Goal: Task Accomplishment & Management: Complete application form

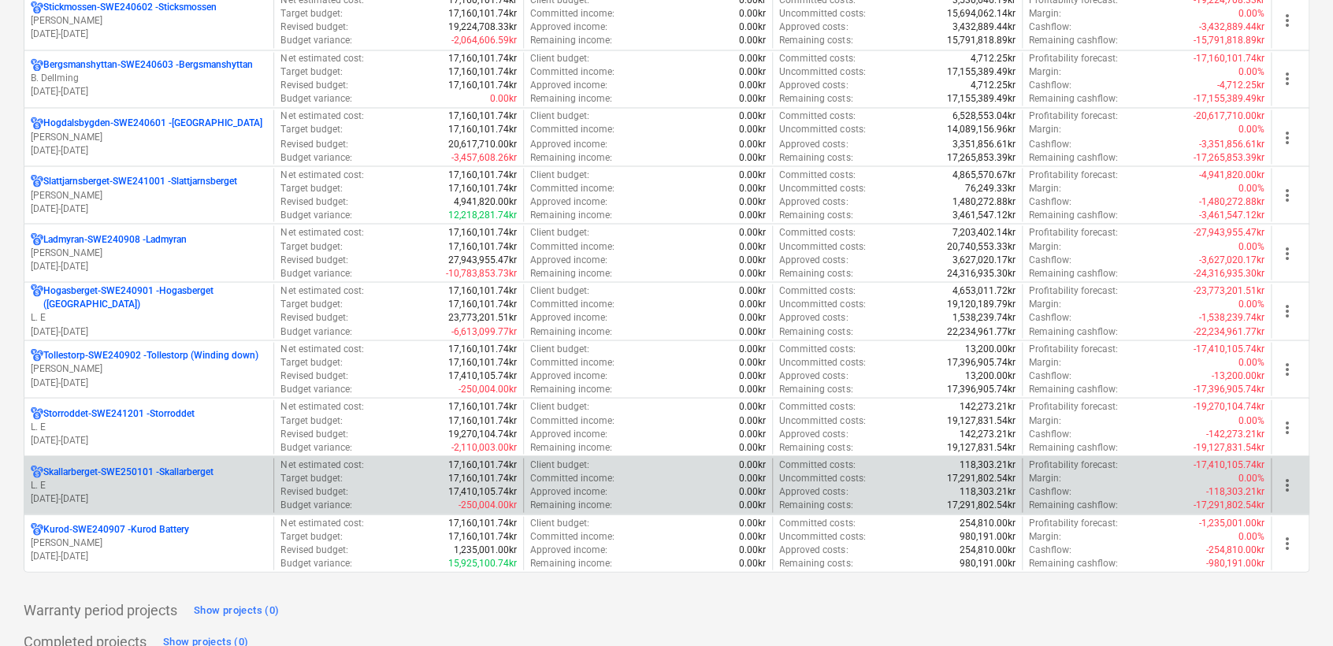
scroll to position [1414, 0]
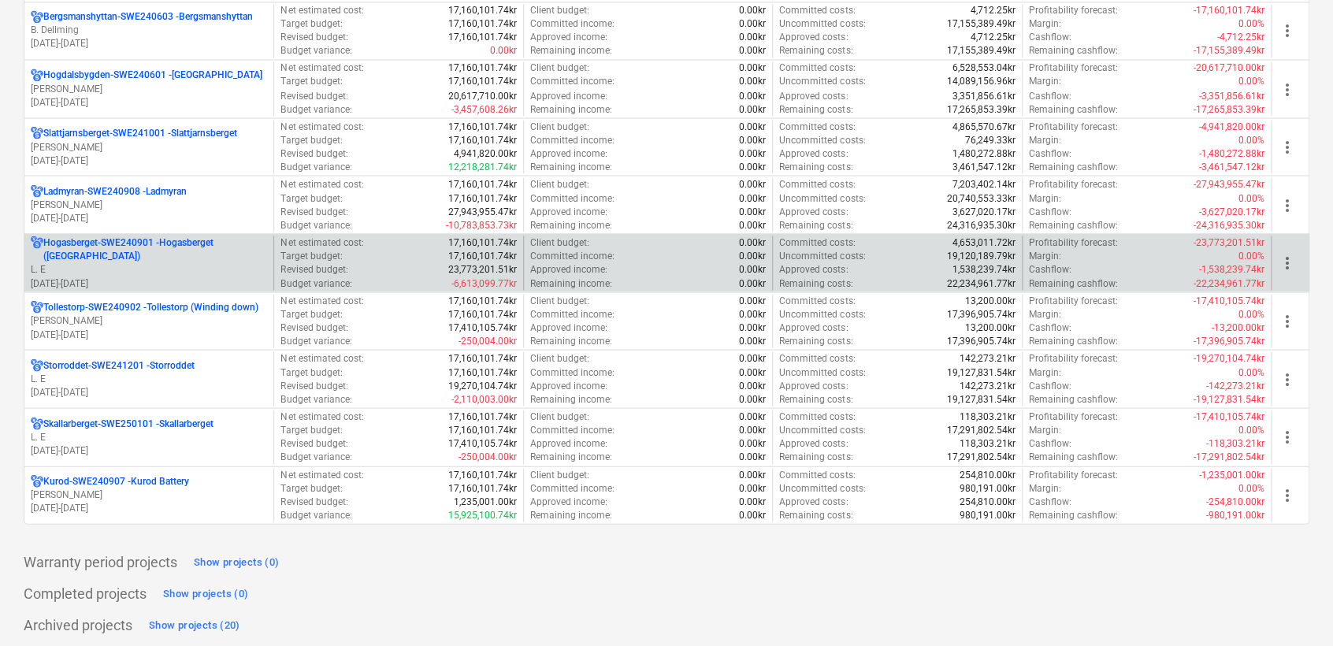
click at [95, 258] on p "[GEOGRAPHIC_DATA]-SWE240901 - [GEOGRAPHIC_DATA] ([GEOGRAPHIC_DATA])" at bounding box center [155, 249] width 224 height 27
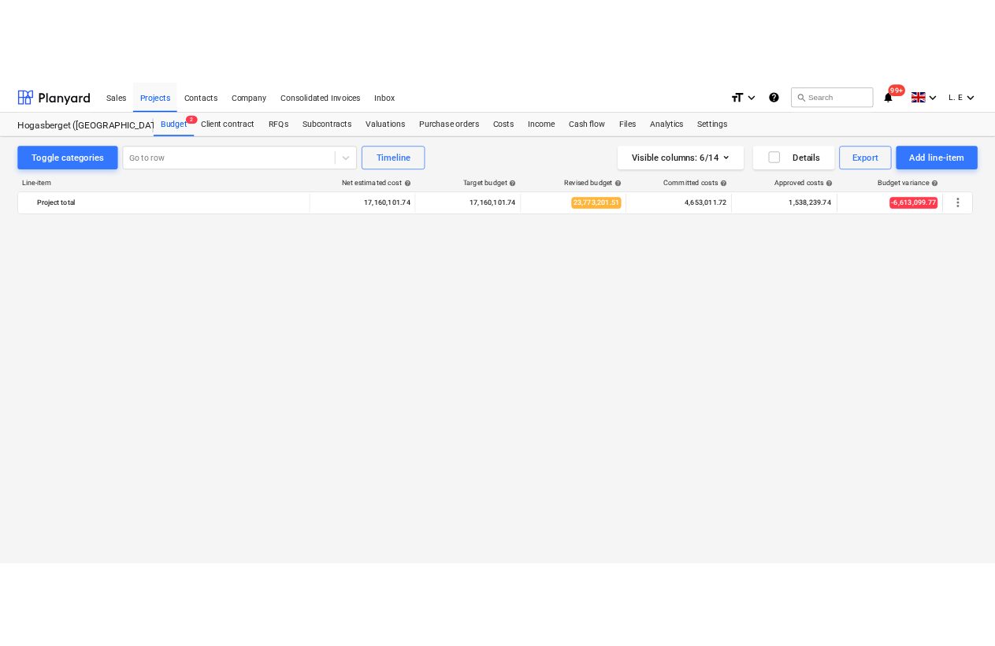
scroll to position [2087, 0]
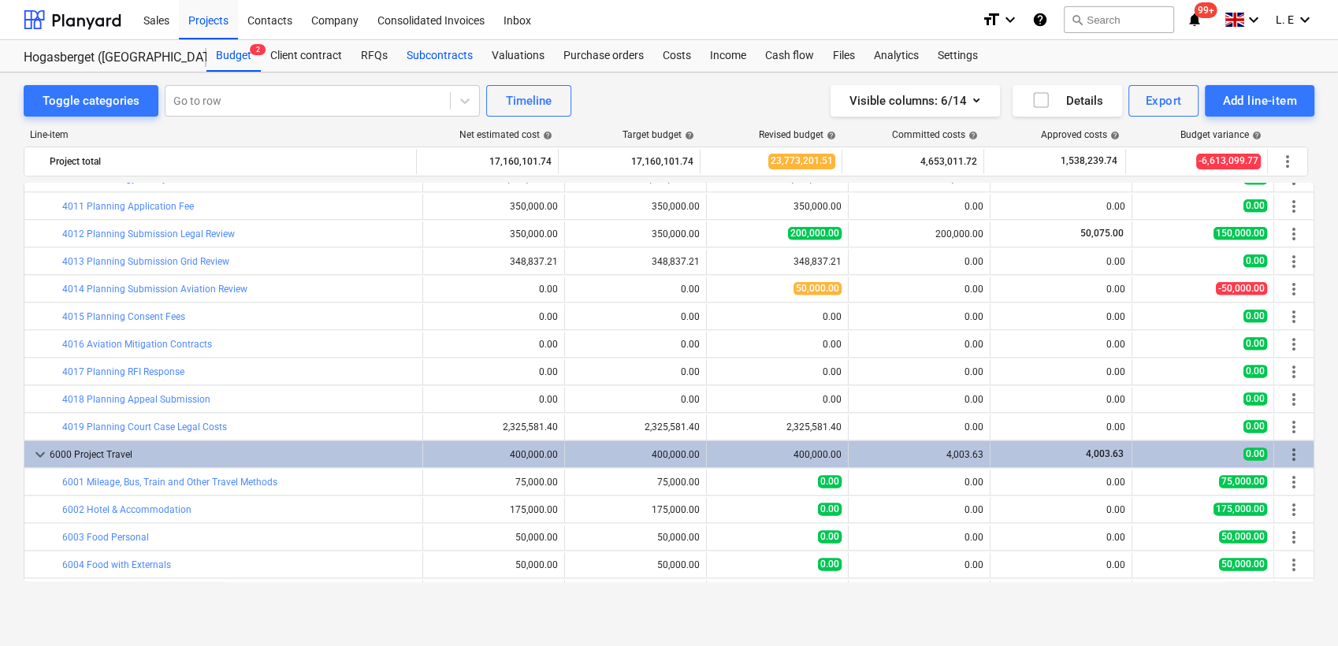
click at [440, 54] on div "Subcontracts" at bounding box center [439, 56] width 85 height 32
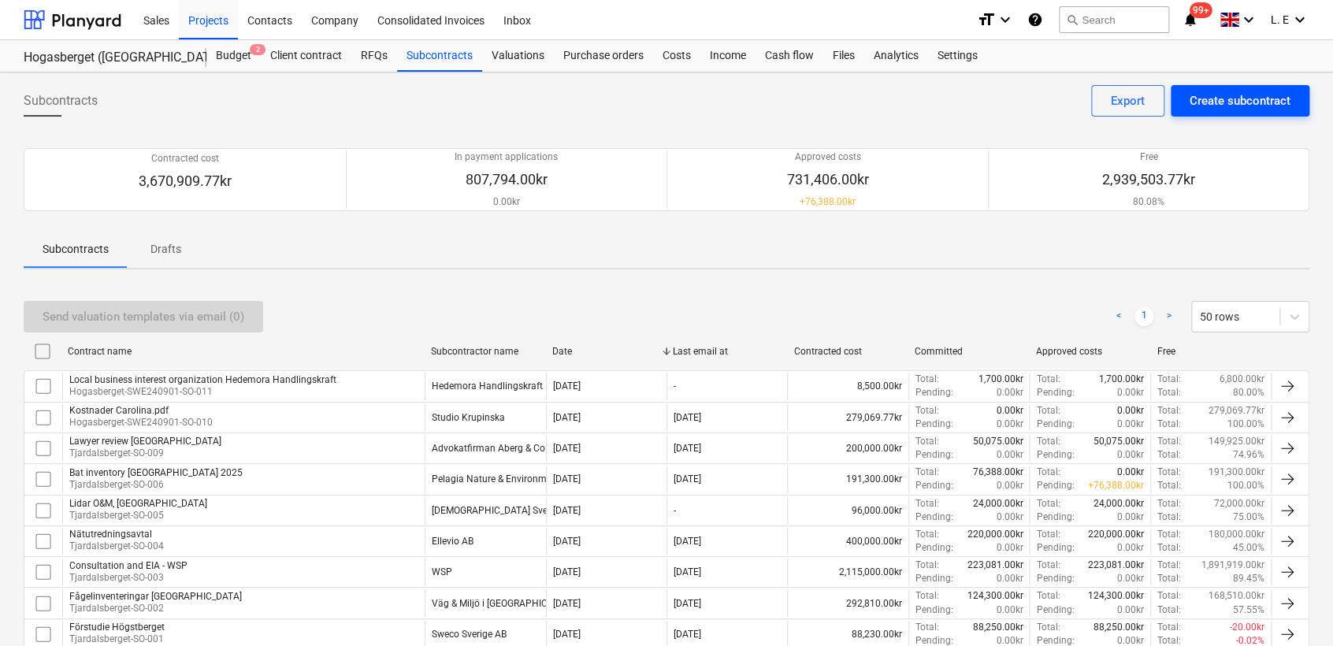
click at [1215, 100] on div "Create subcontract" at bounding box center [1240, 101] width 101 height 20
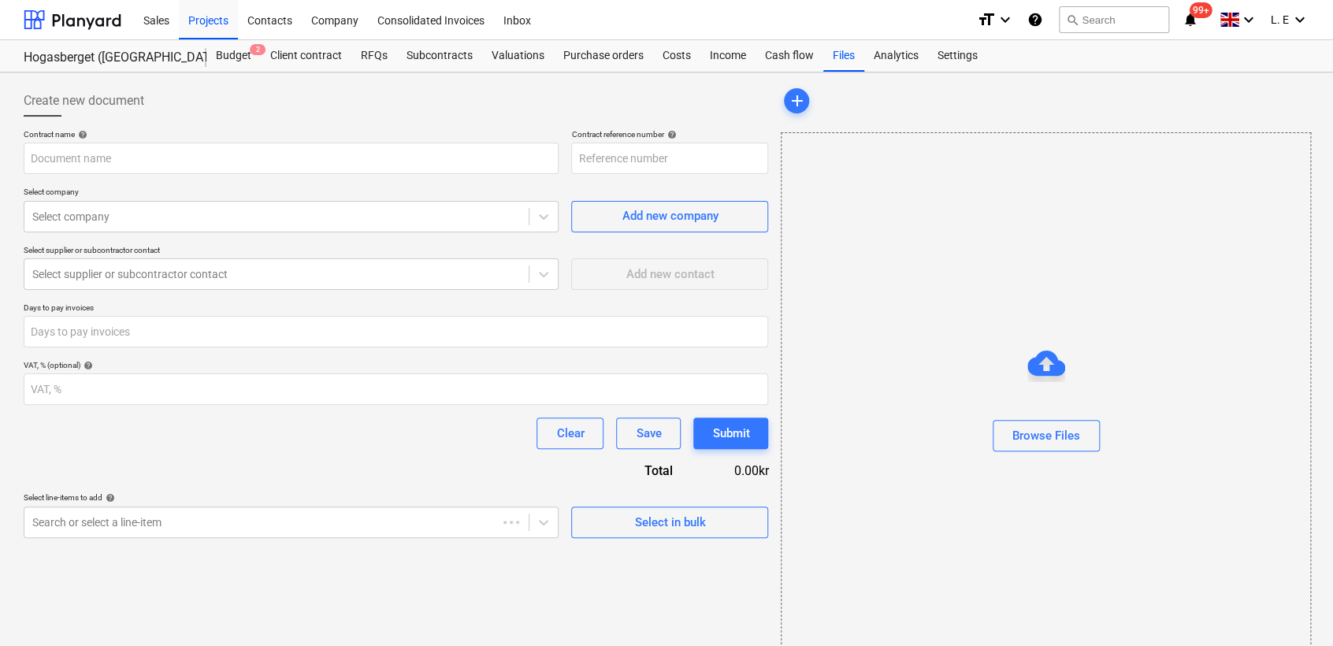
type input "Hogasberget-SWE240901-SO-012"
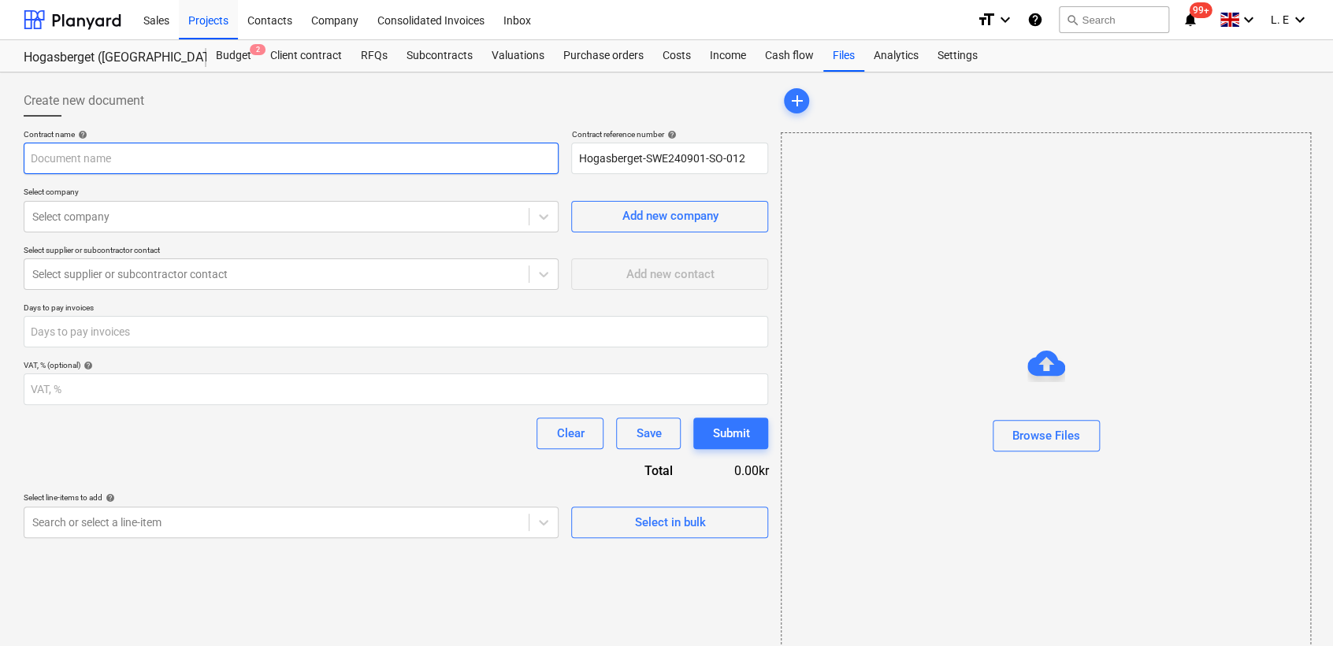
click at [397, 157] on input "text" at bounding box center [291, 159] width 535 height 32
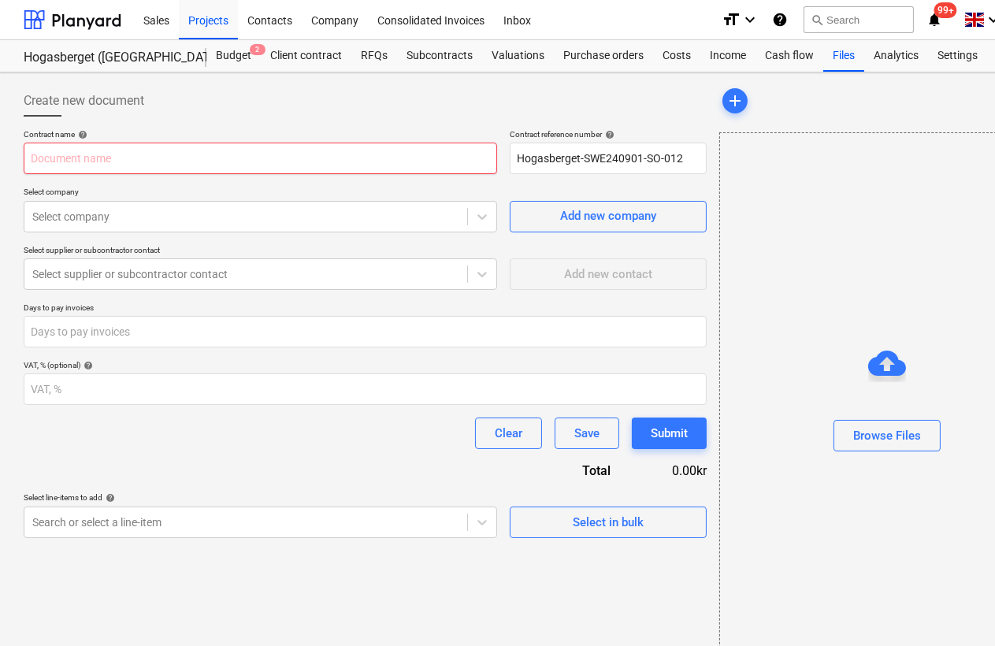
click at [384, 165] on input "text" at bounding box center [261, 159] width 474 height 32
paste input "Brochure on Climate Benefits"
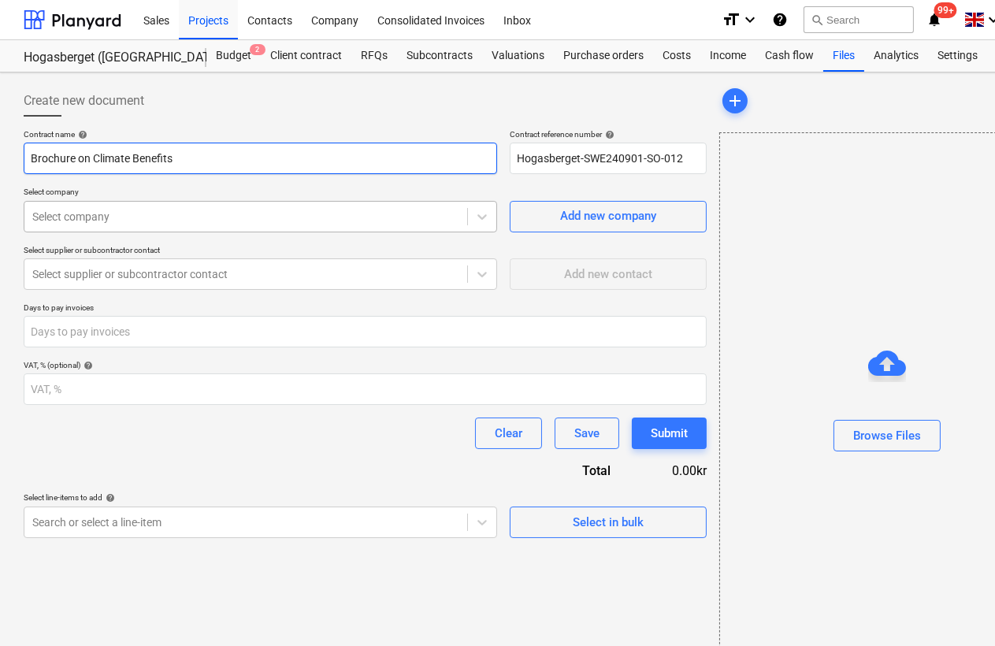
type input "Brochure on Climate Benefits"
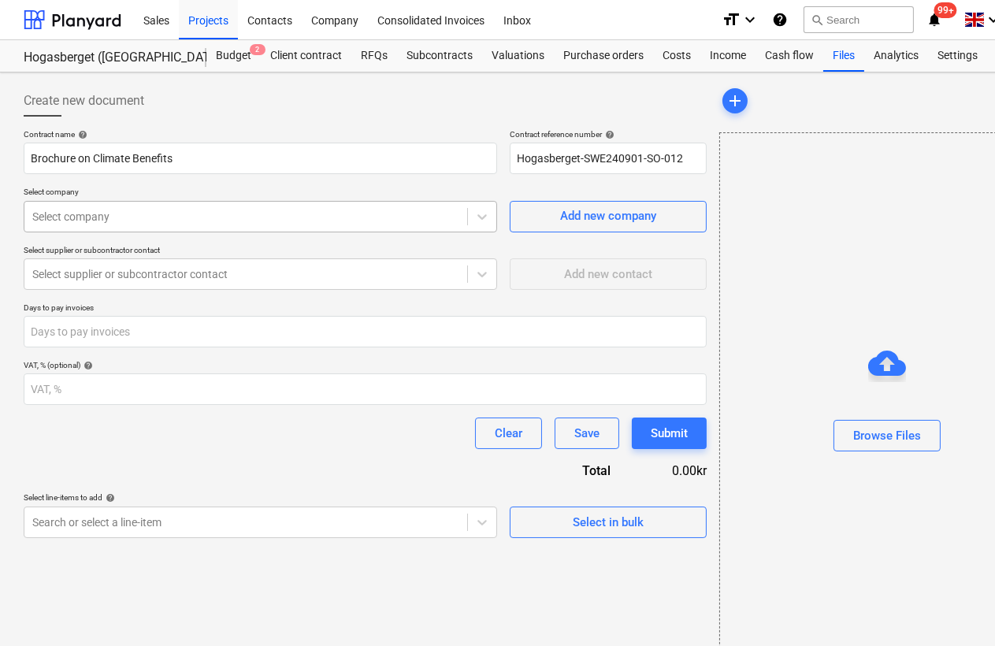
click at [396, 216] on div at bounding box center [245, 217] width 427 height 16
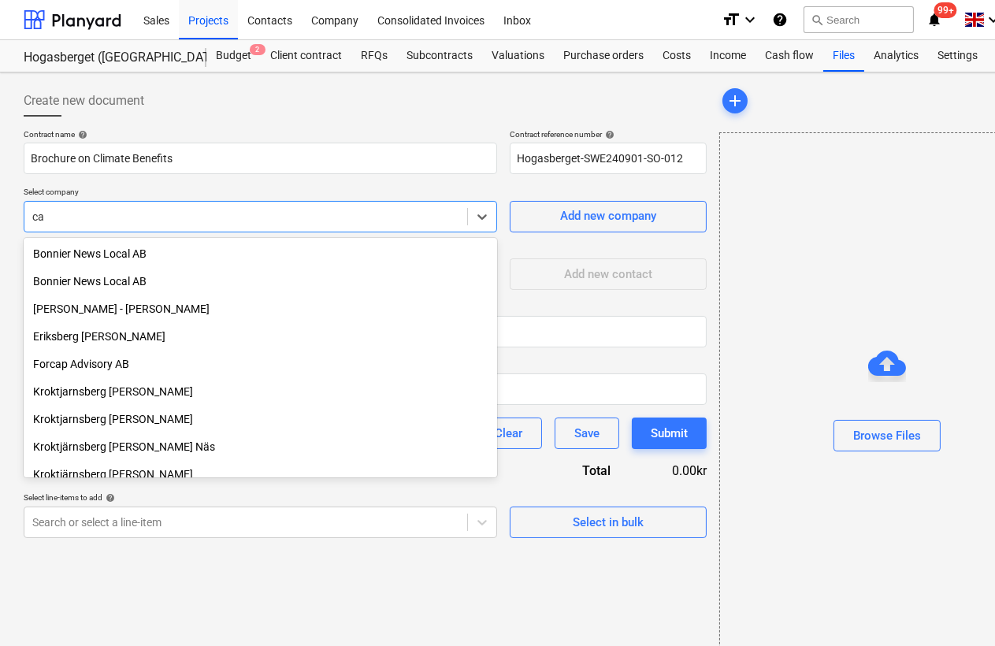
type input "c"
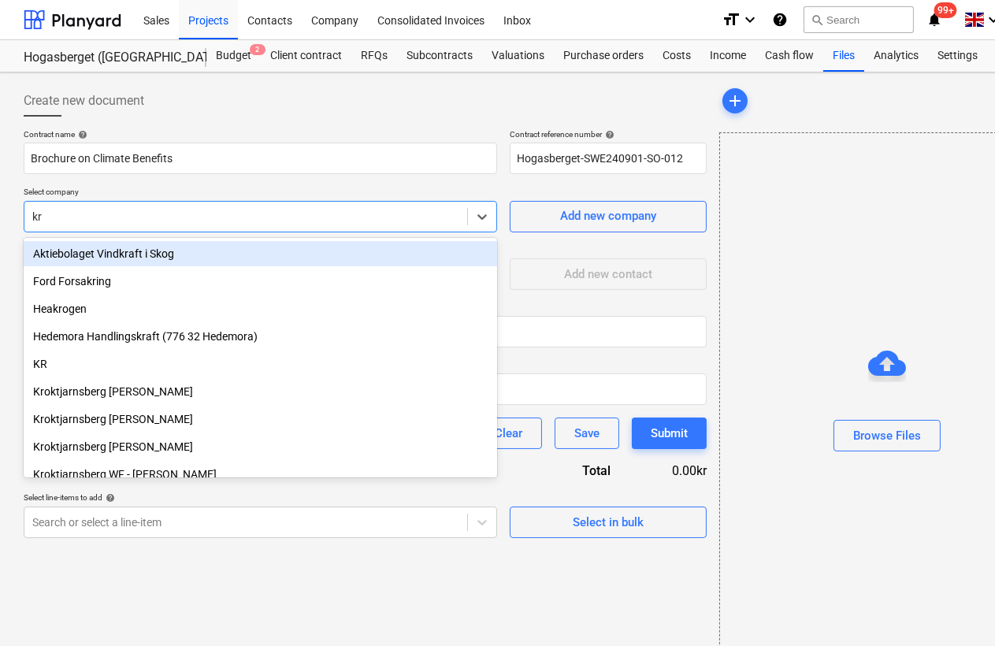
type input "kru"
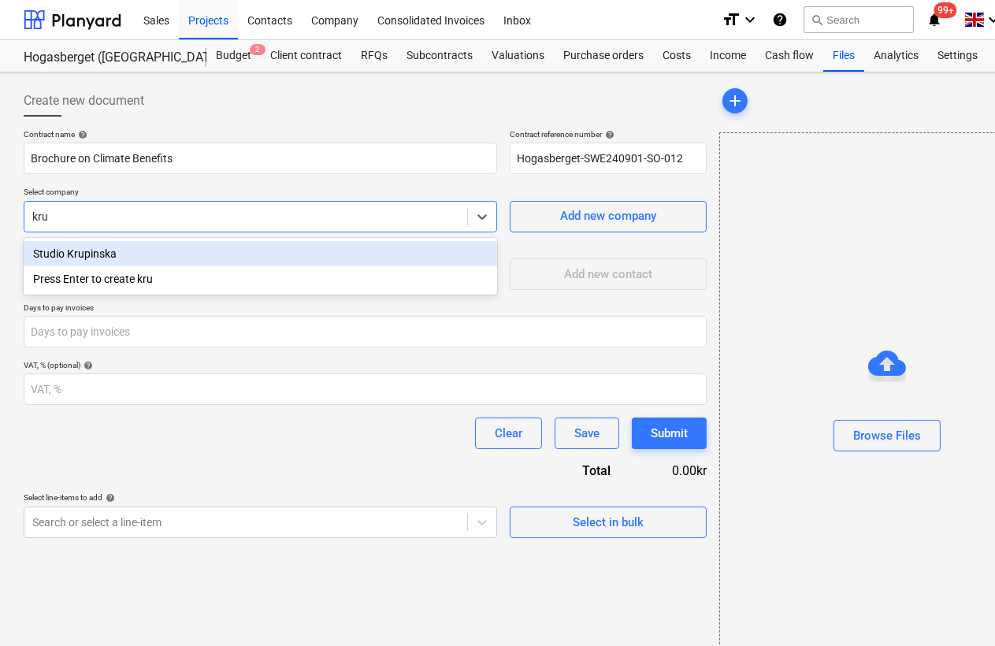
click at [373, 253] on div "Studio Krupinska" at bounding box center [261, 253] width 474 height 25
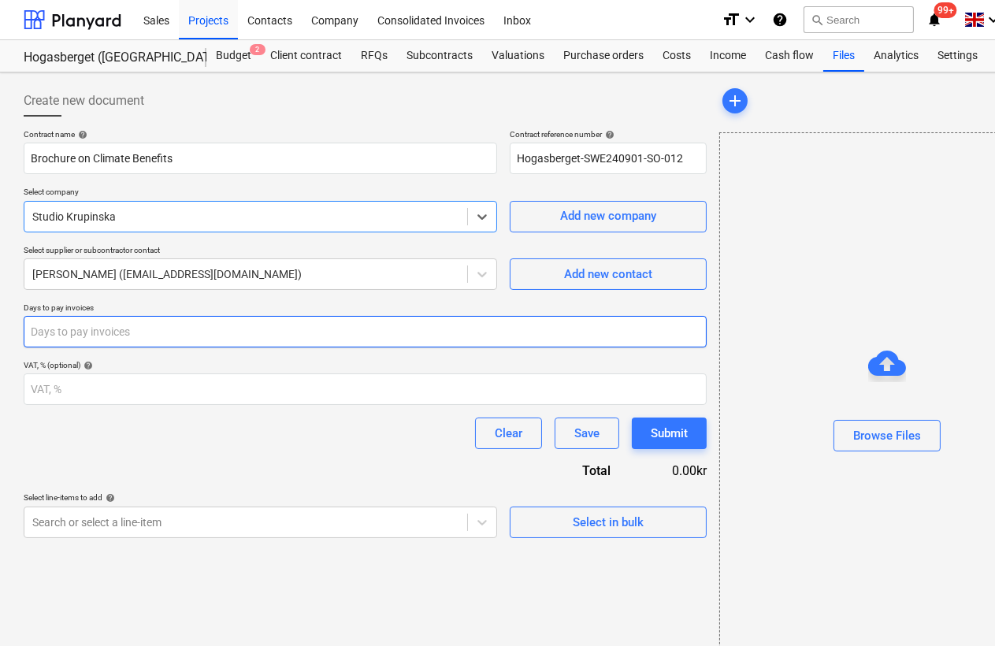
click at [226, 342] on input "number" at bounding box center [365, 332] width 683 height 32
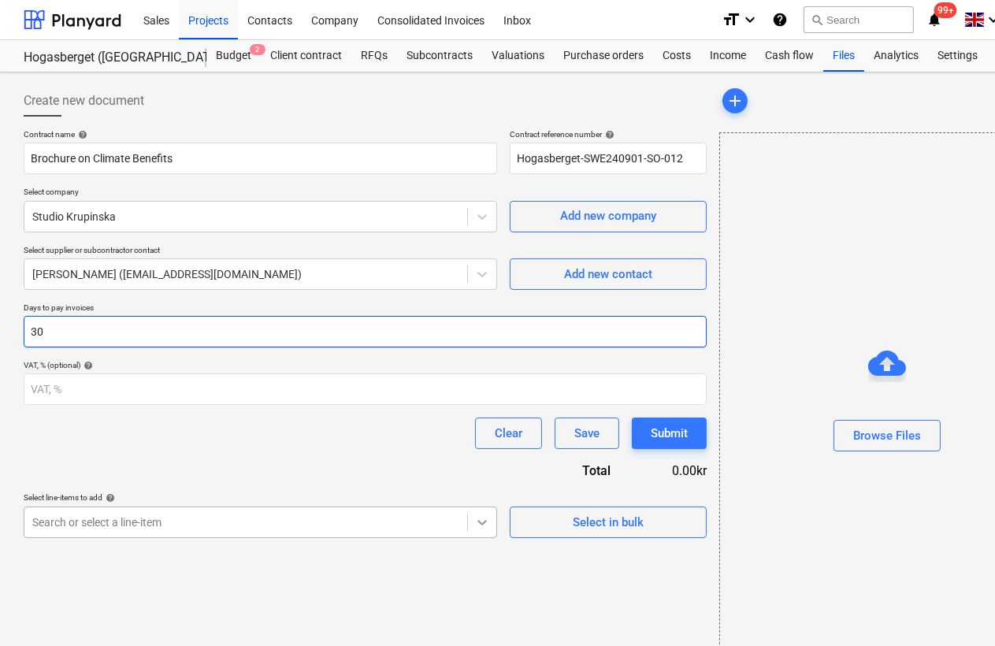
type input "30"
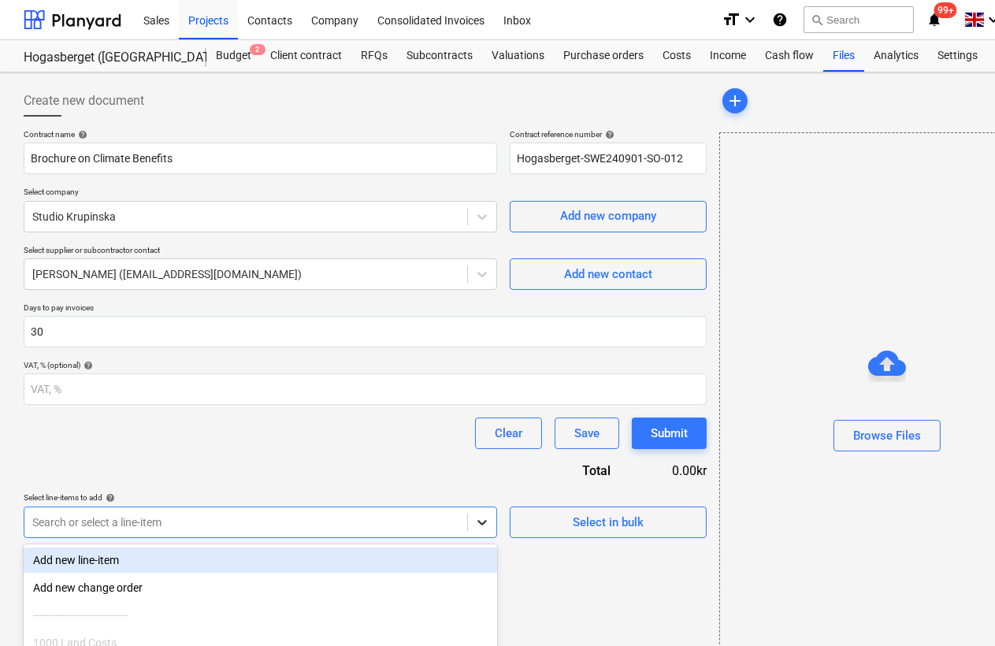
scroll to position [137, 0]
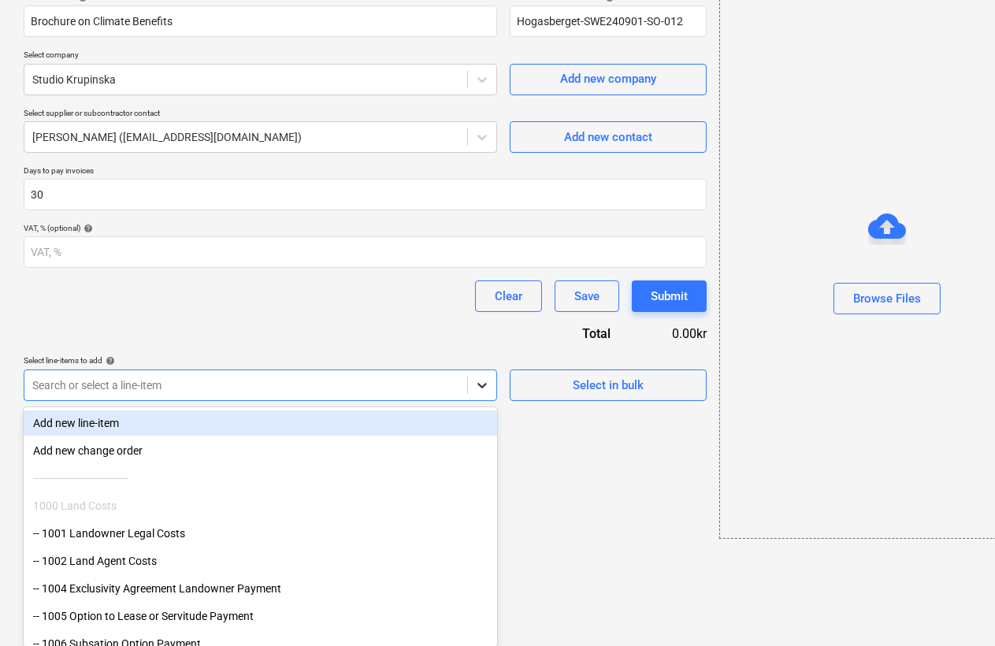
click at [481, 509] on body "Sales Projects Contacts Company Consolidated Invoices Inbox format_size keyboar…" at bounding box center [497, 186] width 995 height 646
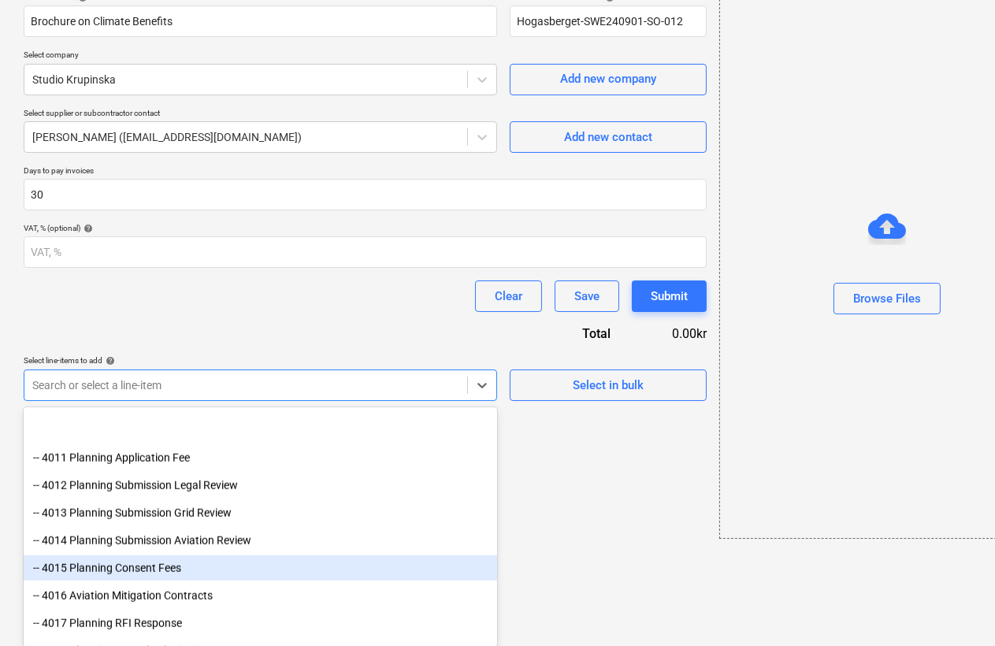
scroll to position [3265, 0]
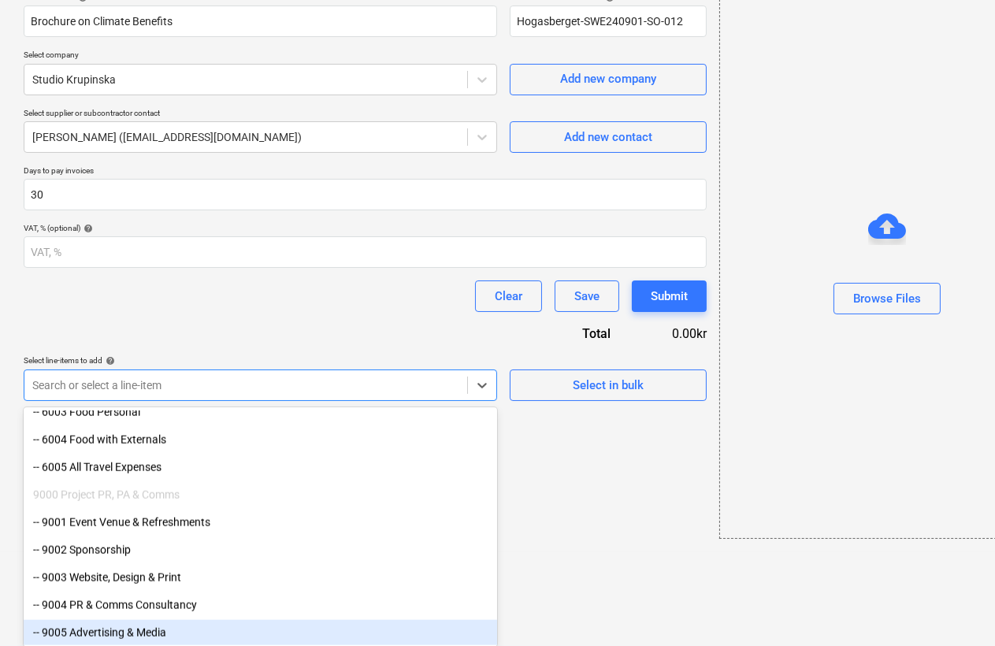
click at [174, 629] on div "-- 9005 Advertising & Media" at bounding box center [261, 632] width 474 height 25
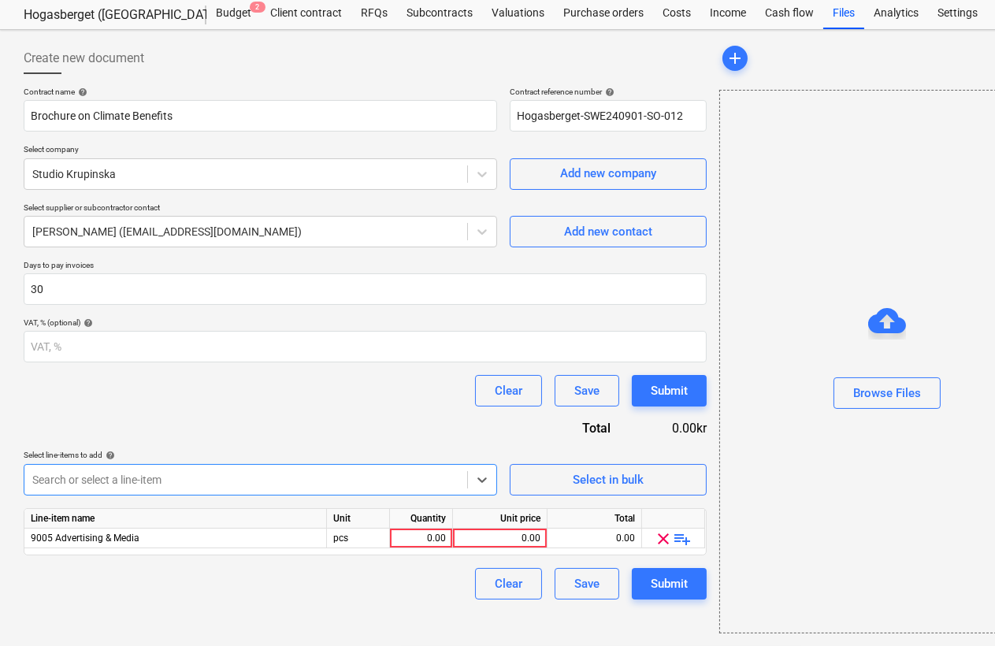
scroll to position [42, 0]
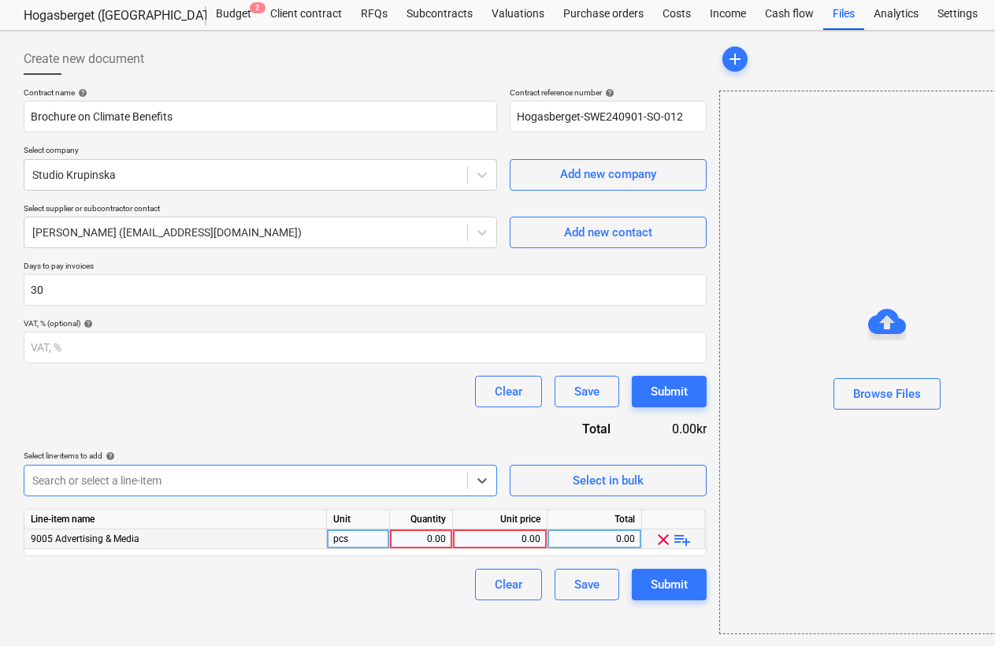
click at [435, 540] on div "0.00" at bounding box center [421, 540] width 50 height 20
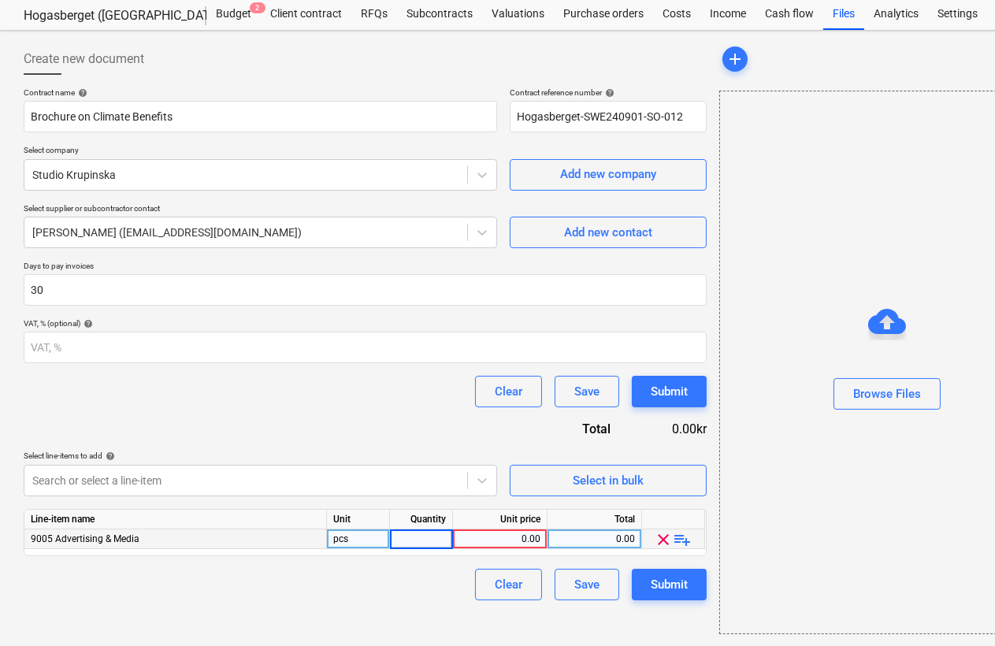
type input "1"
click at [508, 538] on div "0.00" at bounding box center [499, 540] width 81 height 20
type input "25000"
click at [590, 537] on div "0.00" at bounding box center [594, 540] width 81 height 20
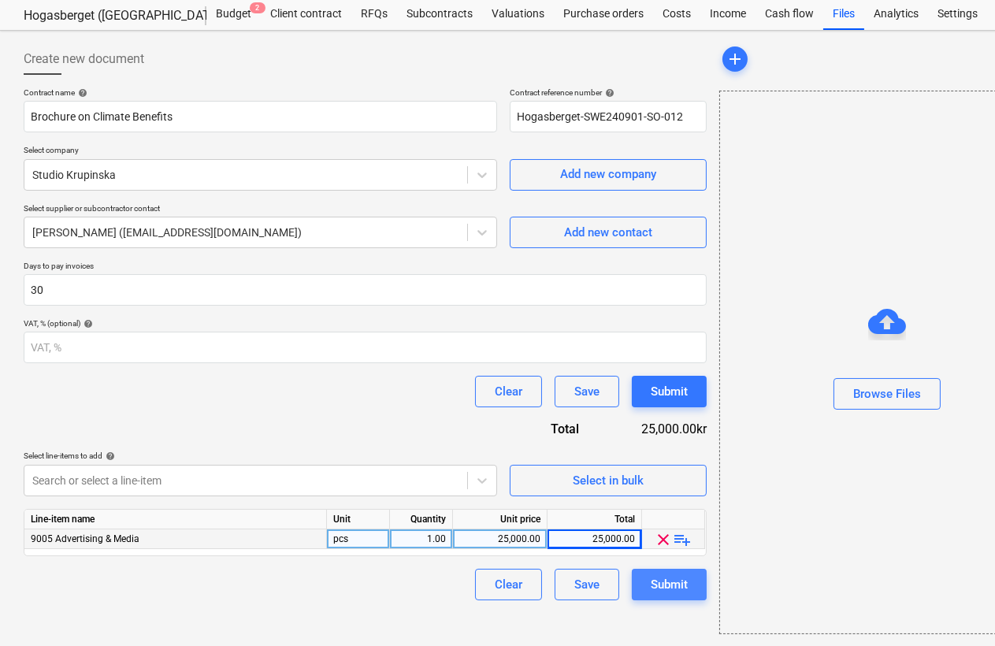
click at [666, 585] on div "Submit" at bounding box center [669, 584] width 37 height 20
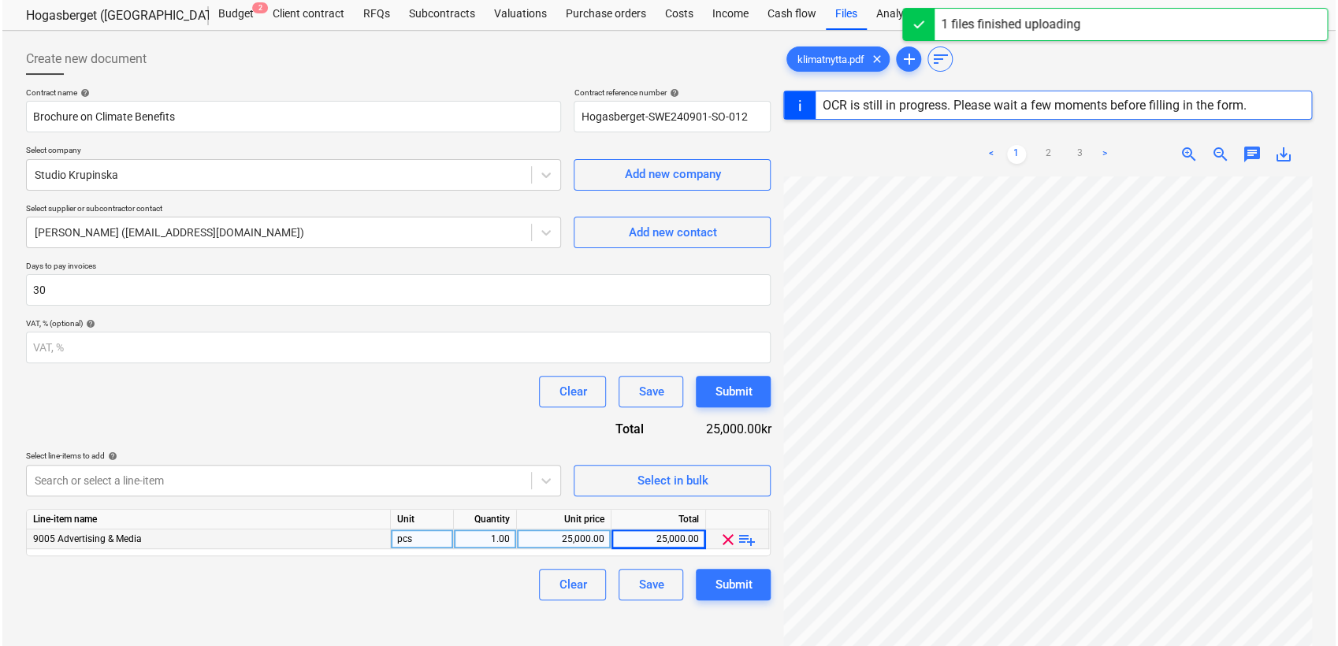
scroll to position [570, 0]
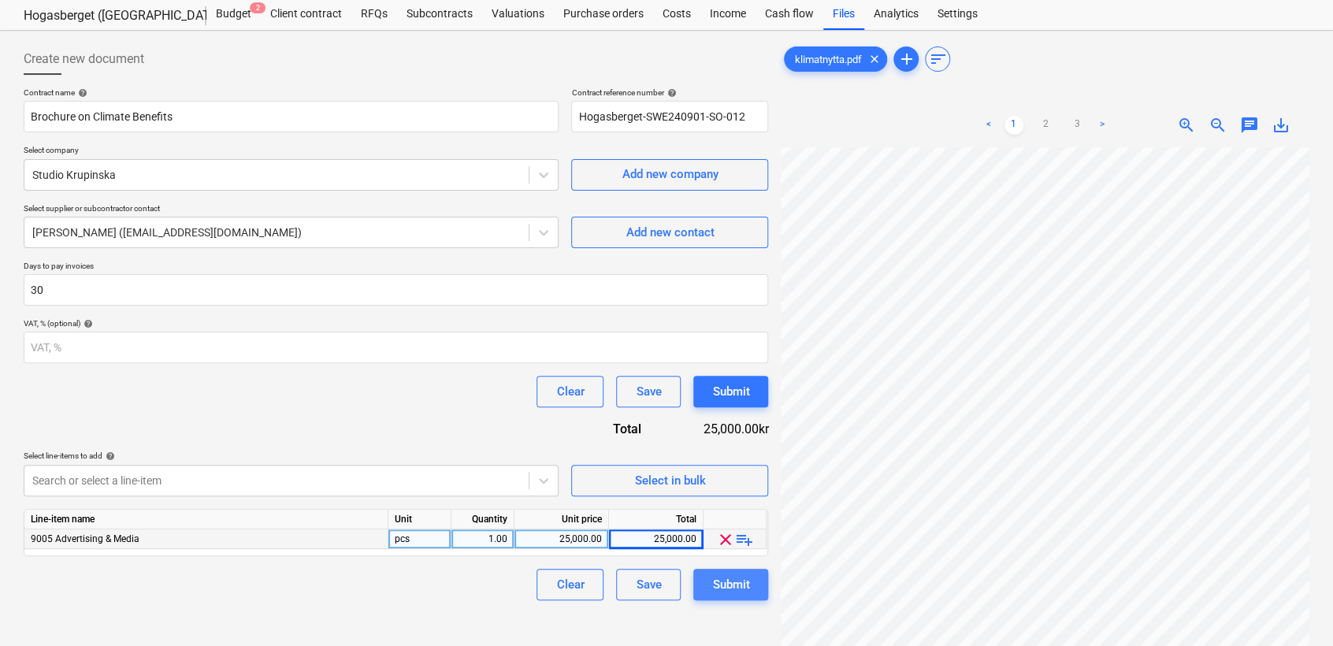
click at [746, 589] on div "Submit" at bounding box center [730, 584] width 37 height 20
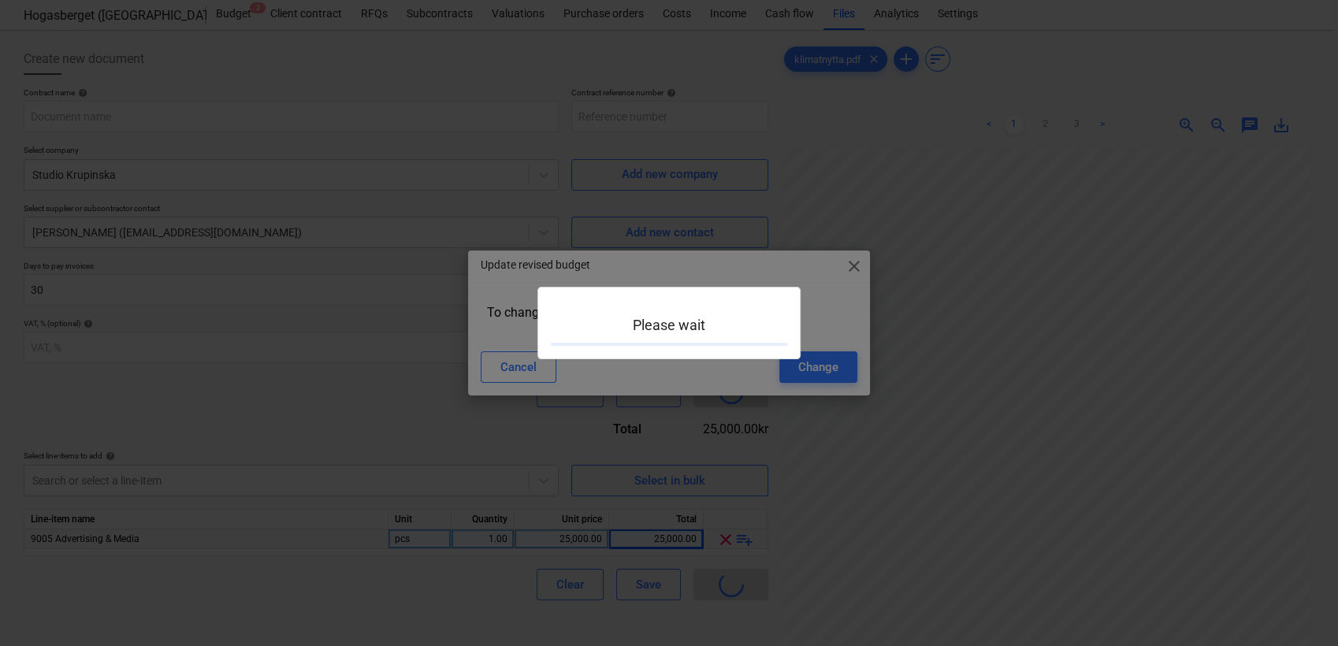
type input "Hogasberget-SWE240901-SO-012"
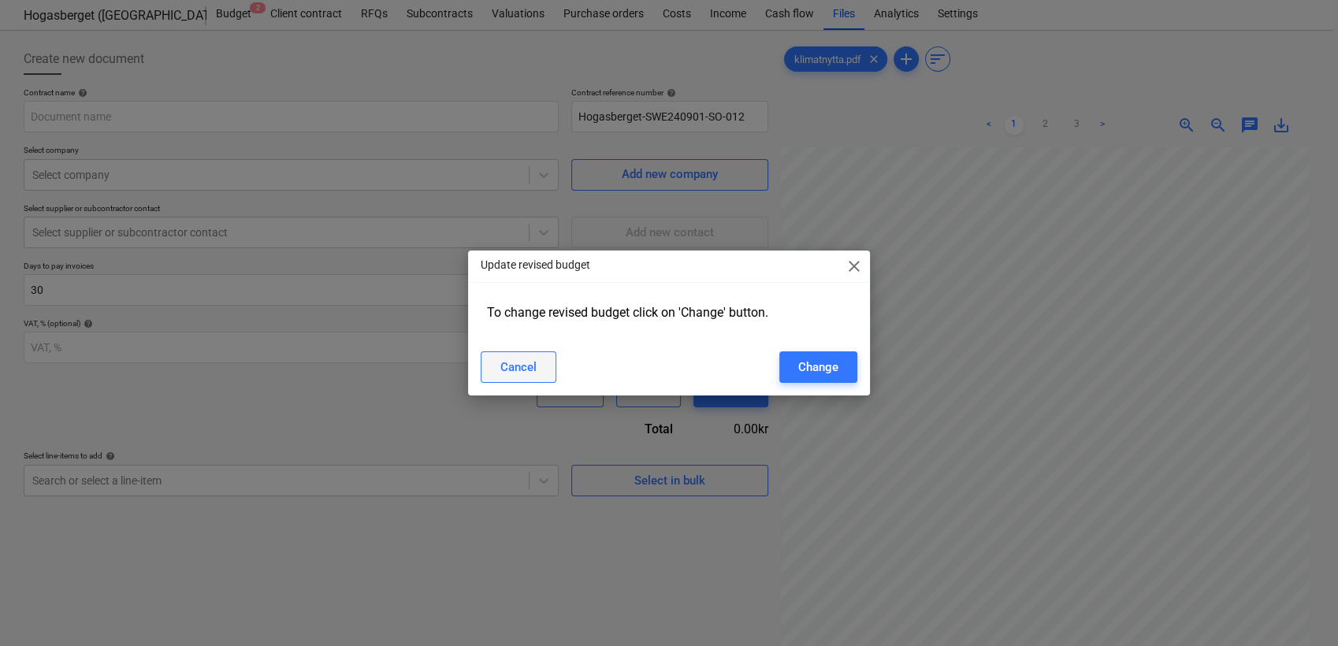
click at [526, 375] on div "Cancel" at bounding box center [518, 367] width 36 height 20
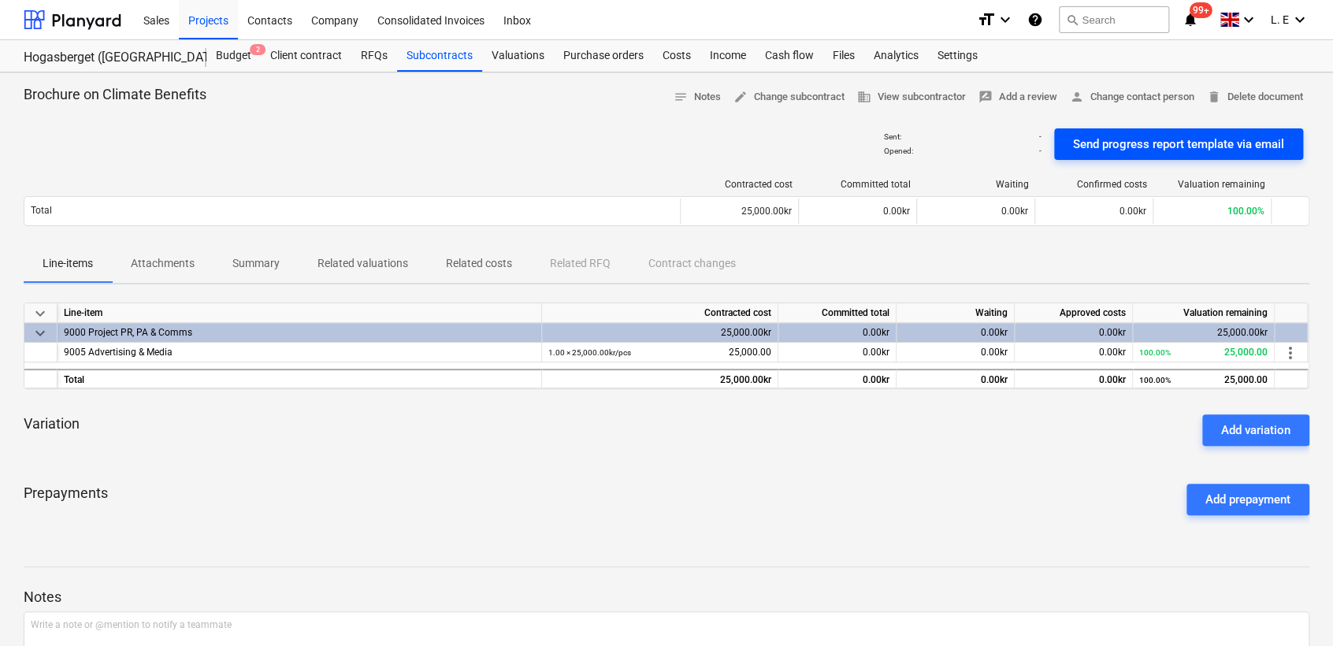
click at [1132, 136] on div "Send progress report template via email" at bounding box center [1178, 144] width 211 height 20
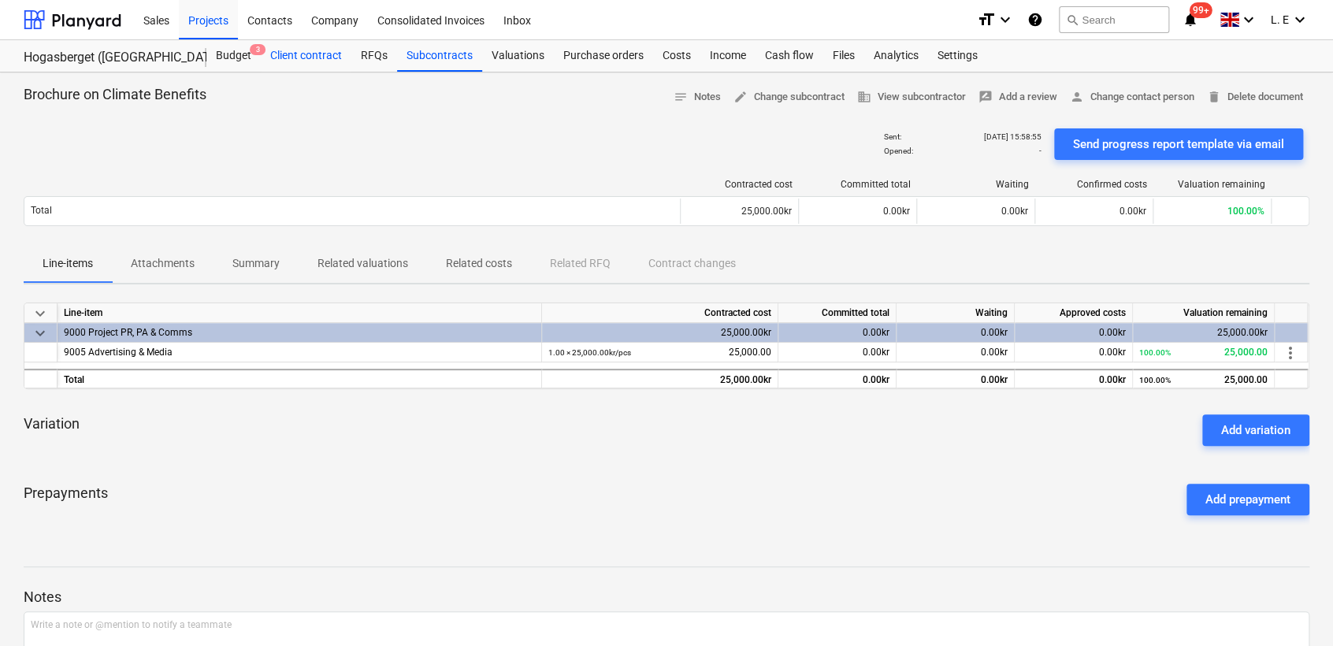
click at [299, 54] on div "Client contract" at bounding box center [306, 56] width 91 height 32
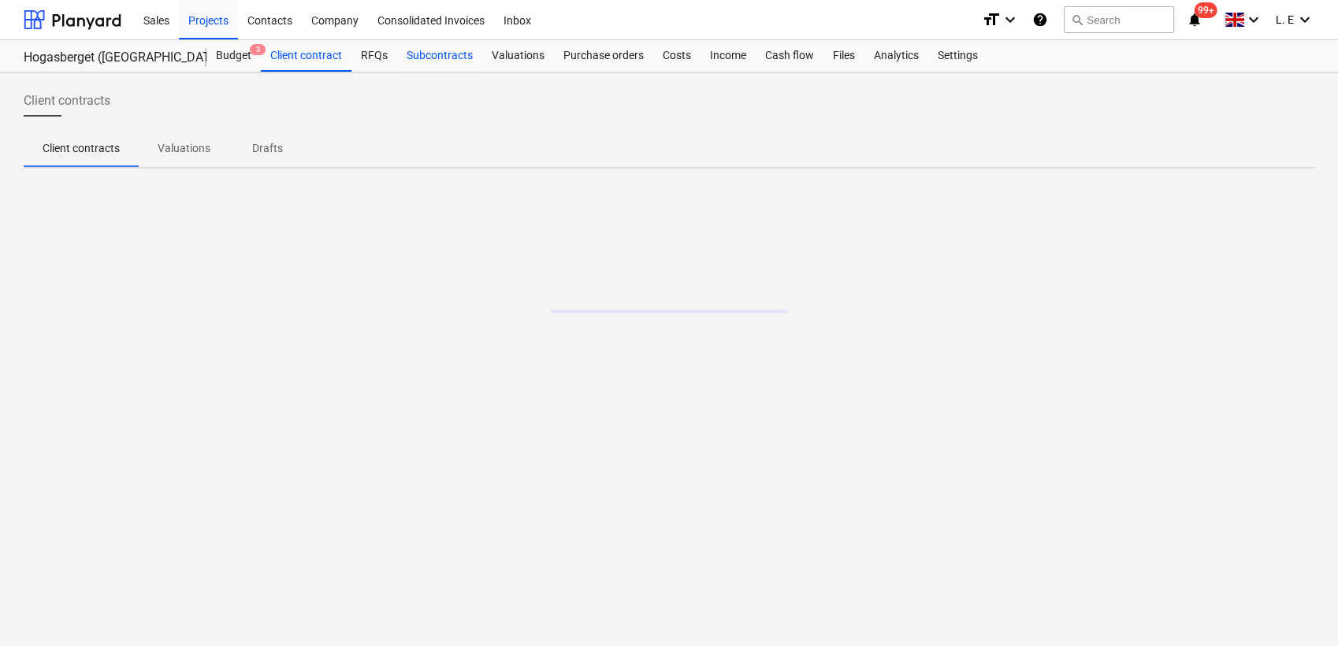
click at [440, 52] on div "Subcontracts" at bounding box center [439, 56] width 85 height 32
